Goal: Information Seeking & Learning: Learn about a topic

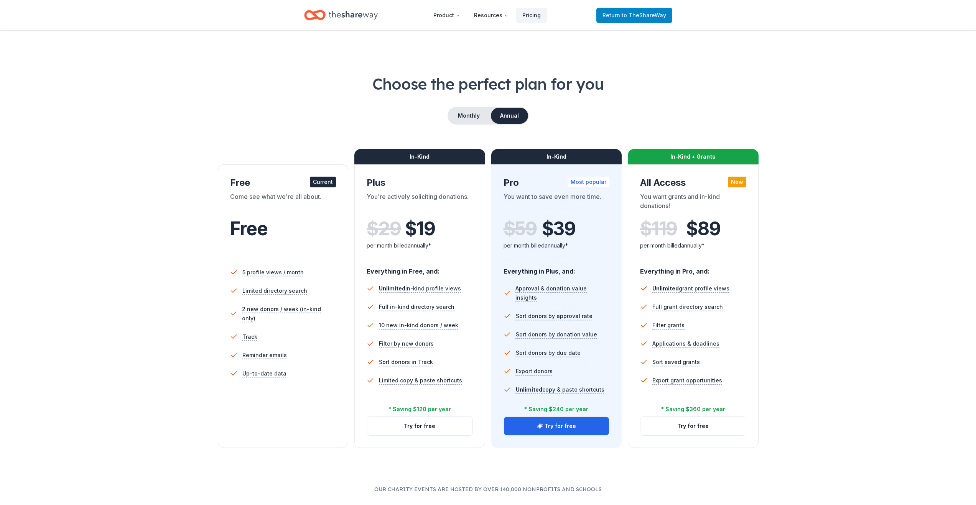
click at [612, 14] on span "Return to TheShareWay" at bounding box center [634, 15] width 64 height 9
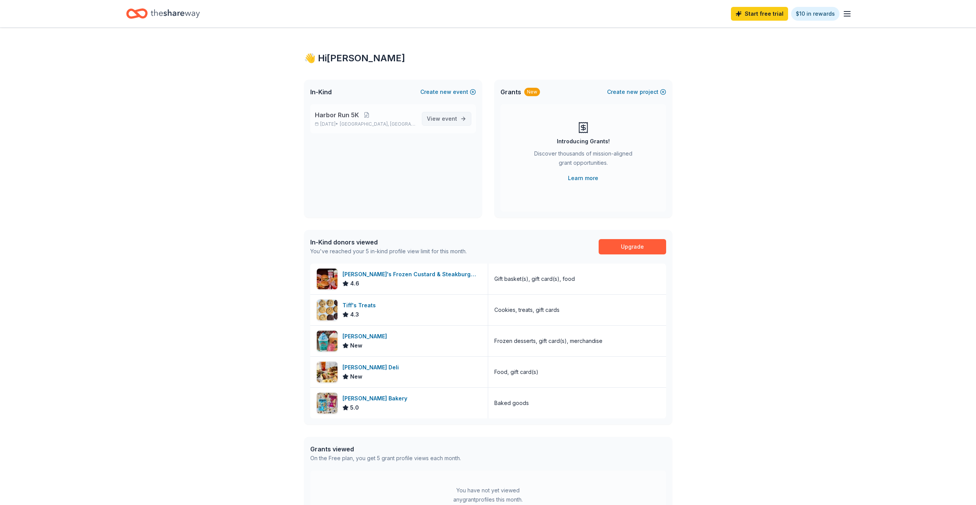
click at [441, 115] on span "View event" at bounding box center [442, 118] width 30 height 9
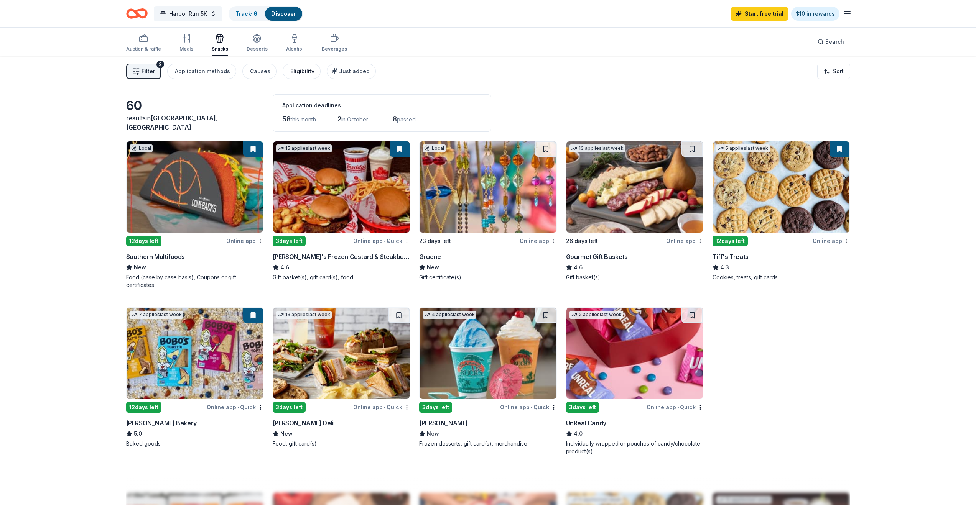
click at [295, 69] on div "Eligibility" at bounding box center [302, 71] width 24 height 9
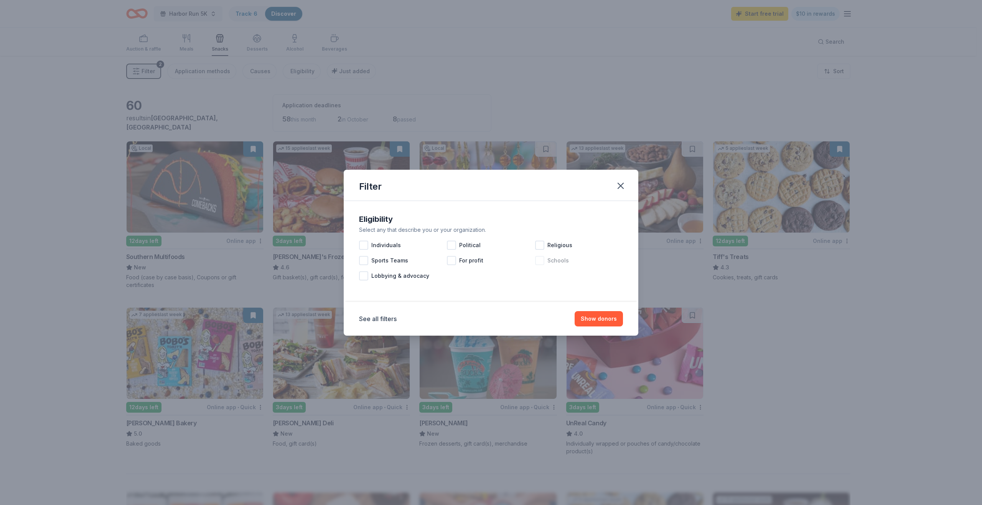
click at [537, 259] on div at bounding box center [539, 260] width 9 height 9
click at [602, 318] on button "Show 59 donors" at bounding box center [595, 318] width 56 height 15
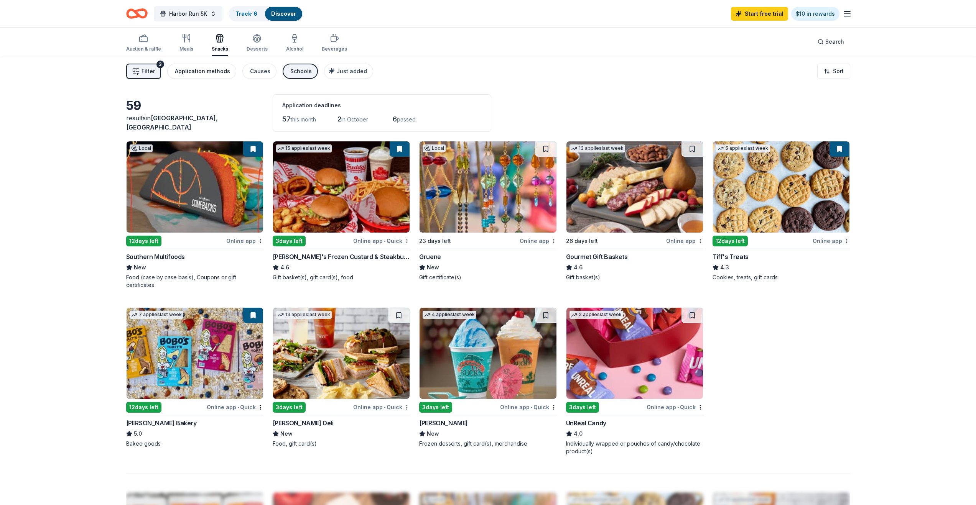
click at [204, 68] on div "Application methods" at bounding box center [202, 71] width 55 height 9
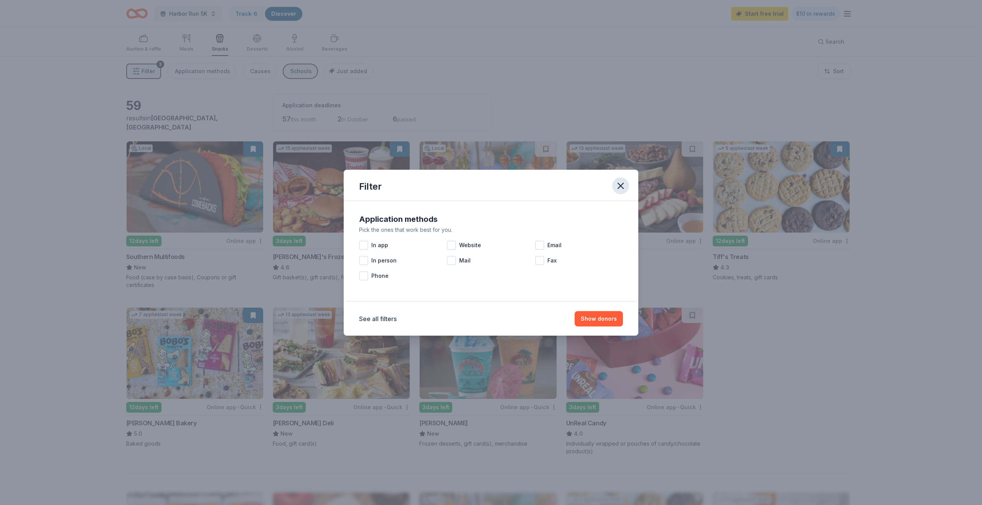
click at [620, 183] on icon "button" at bounding box center [620, 186] width 11 height 11
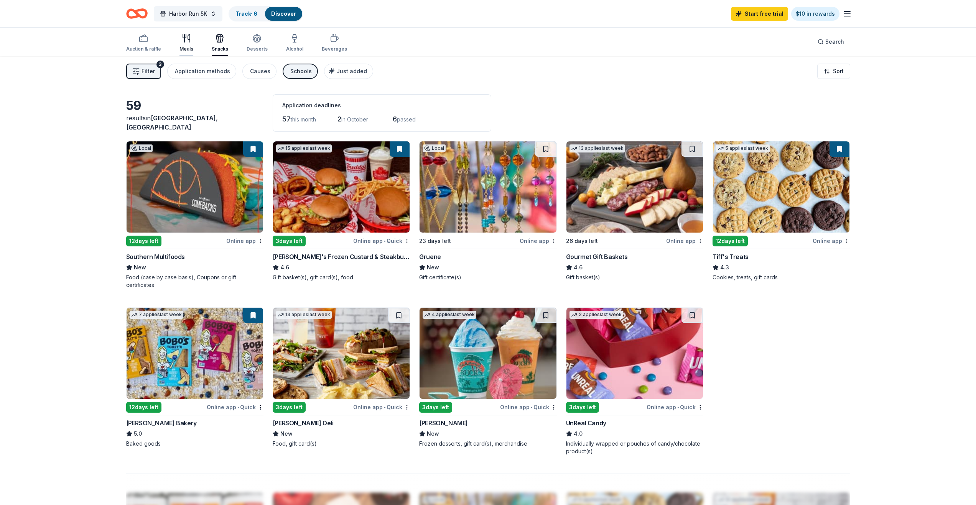
click at [191, 40] on div "button" at bounding box center [186, 38] width 14 height 9
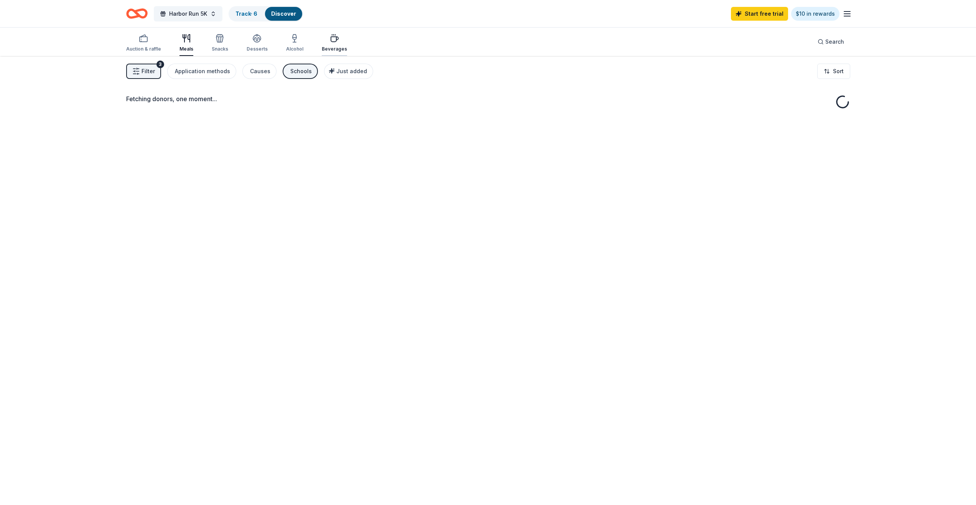
click at [324, 44] on div "Beverages" at bounding box center [334, 43] width 25 height 18
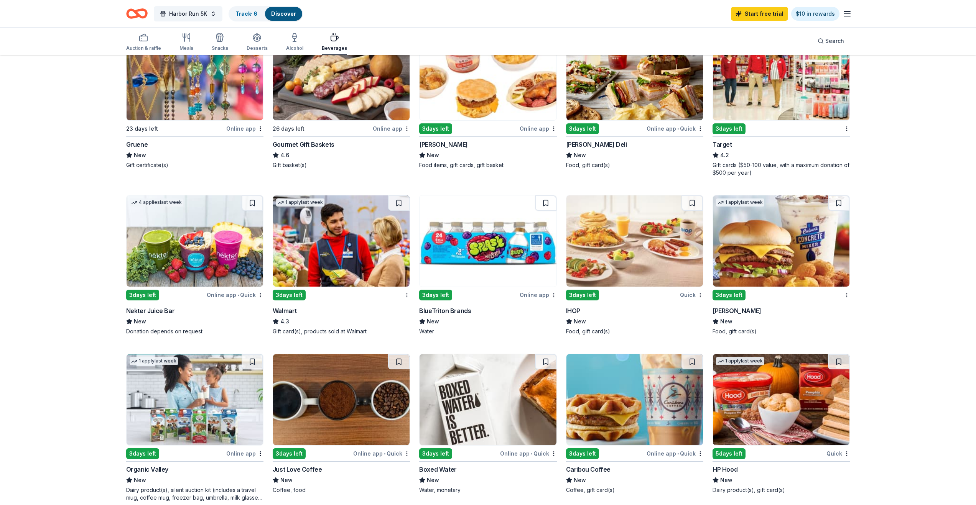
scroll to position [233, 0]
